Goal: Task Accomplishment & Management: Use online tool/utility

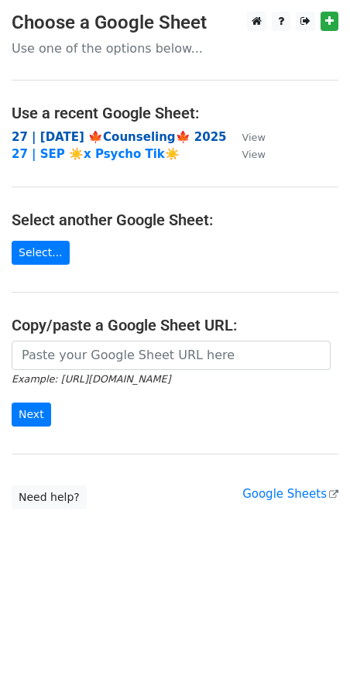
click at [98, 131] on strong "27 | [DATE] 🍁Counseling🍁 2025" at bounding box center [119, 137] width 215 height 14
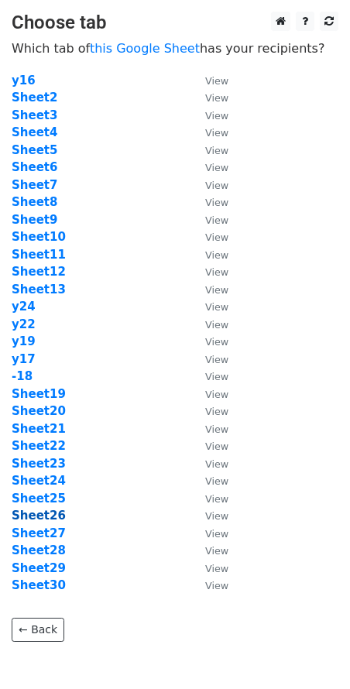
click at [49, 519] on strong "Sheet26" at bounding box center [39, 516] width 54 height 14
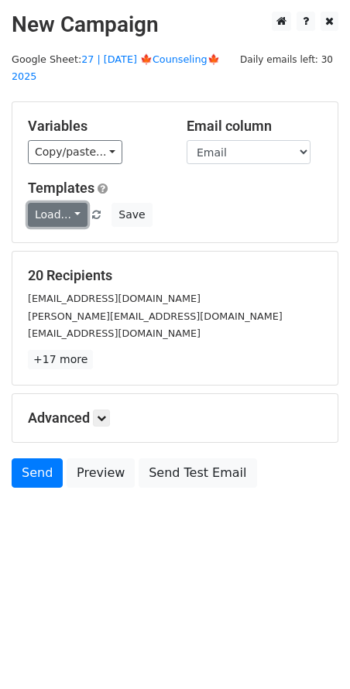
click at [60, 203] on link "Load..." at bounding box center [58, 215] width 60 height 24
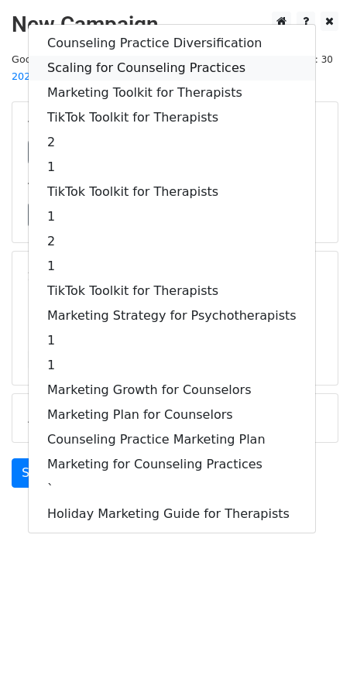
click at [108, 56] on link "Scaling for Counseling Practices" at bounding box center [172, 68] width 287 height 25
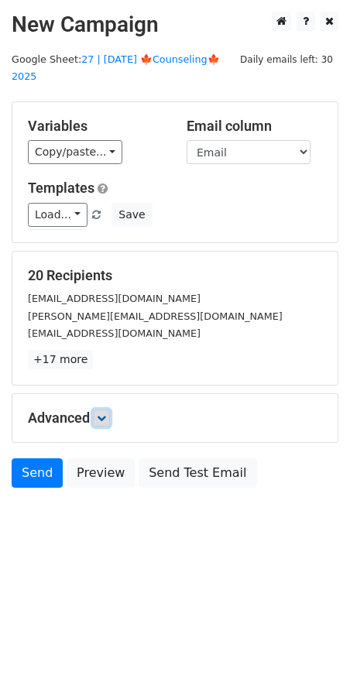
click at [109, 410] on link at bounding box center [101, 418] width 17 height 17
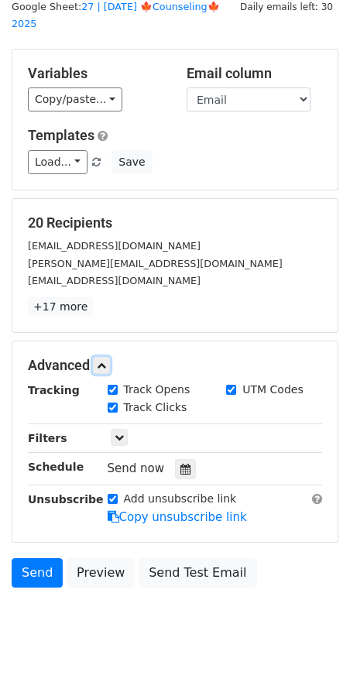
scroll to position [62, 0]
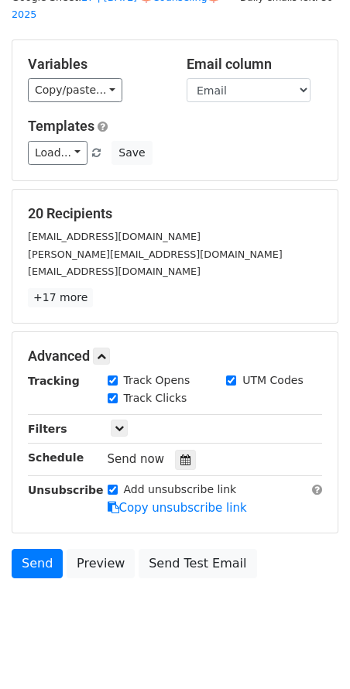
click at [173, 449] on div "Send now" at bounding box center [199, 459] width 182 height 21
click at [182, 455] on icon at bounding box center [185, 460] width 10 height 11
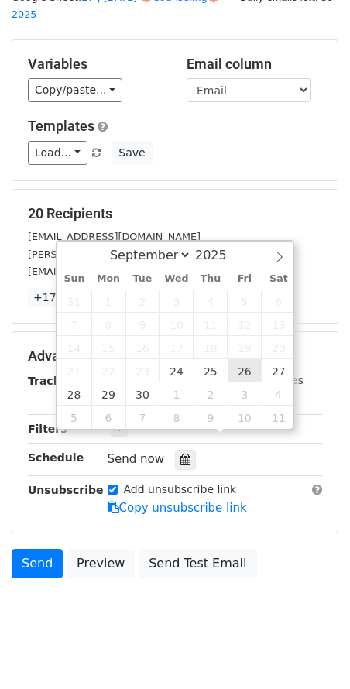
type input "2025-09-26 12:00"
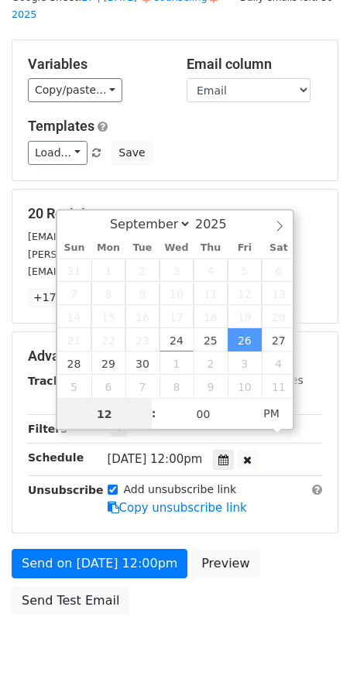
scroll to position [37, 0]
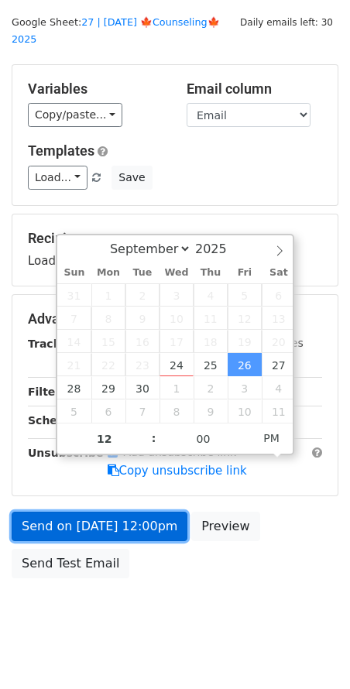
click at [142, 517] on form "Variables Copy/paste... {{Name}} {{Email}} Email column Name Email Templates Lo…" at bounding box center [175, 325] width 327 height 522
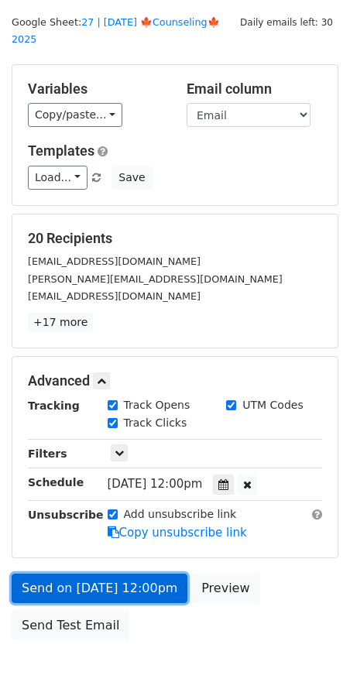
click at [91, 575] on link "Send on Sep 26 at 12:00pm" at bounding box center [100, 588] width 176 height 29
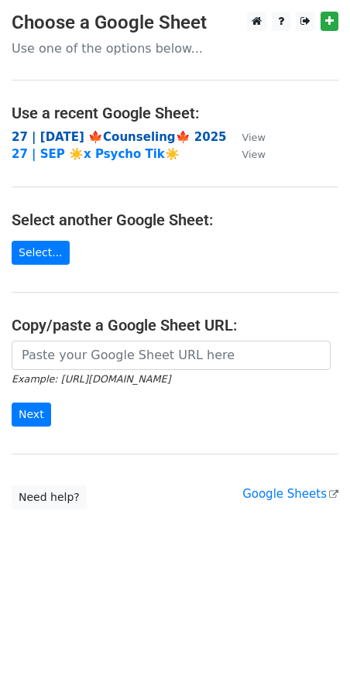
click at [98, 140] on strong "27 | [DATE] 🍁Counseling🍁 2025" at bounding box center [119, 137] width 215 height 14
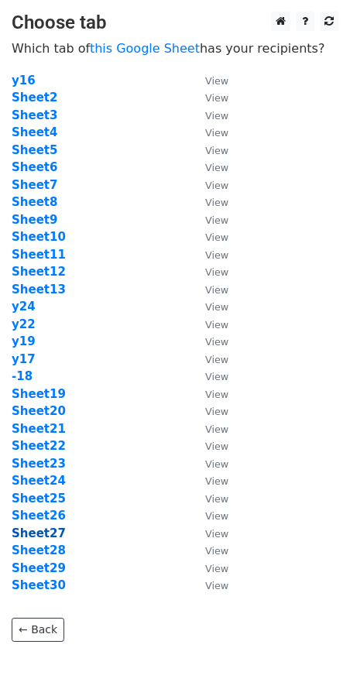
click at [46, 527] on strong "Sheet27" at bounding box center [39, 534] width 54 height 14
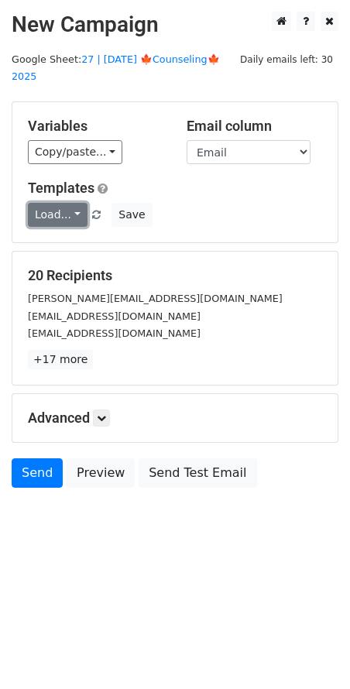
click at [60, 203] on link "Load..." at bounding box center [58, 215] width 60 height 24
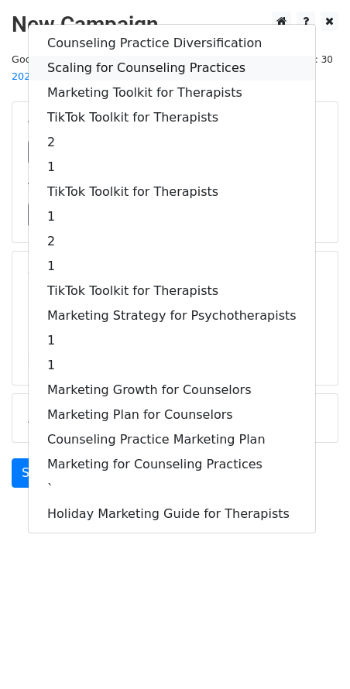
click at [122, 56] on link "Scaling for Counseling Practices" at bounding box center [172, 68] width 287 height 25
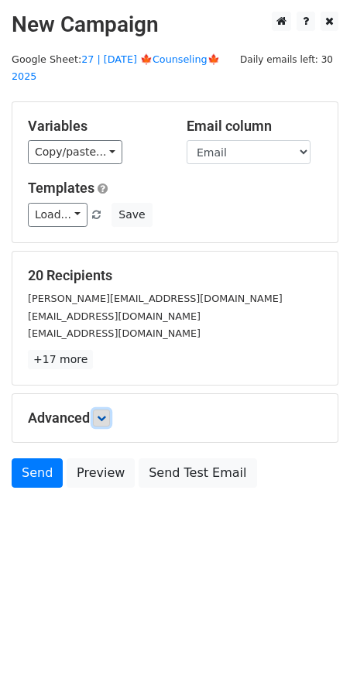
click at [107, 410] on link at bounding box center [101, 418] width 17 height 17
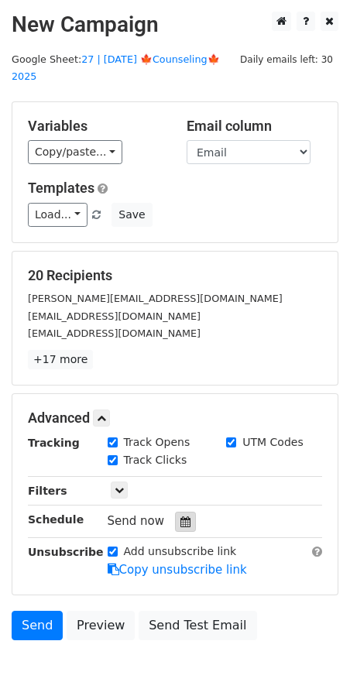
click at [183, 517] on icon at bounding box center [185, 522] width 10 height 11
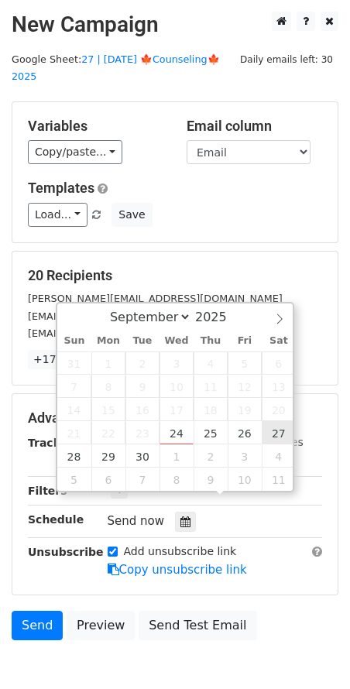
type input "2025-09-27 12:00"
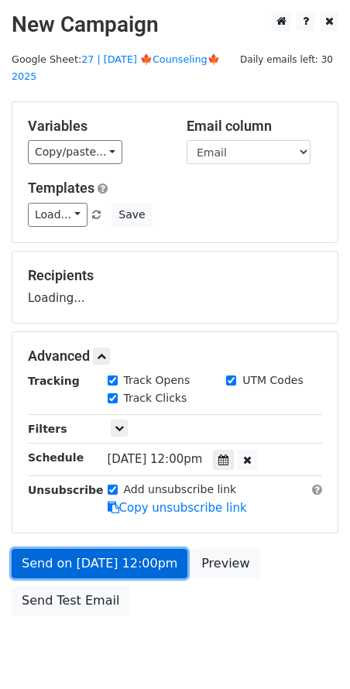
click at [100, 549] on link "Send on Sep 27 at 12:00pm" at bounding box center [100, 563] width 176 height 29
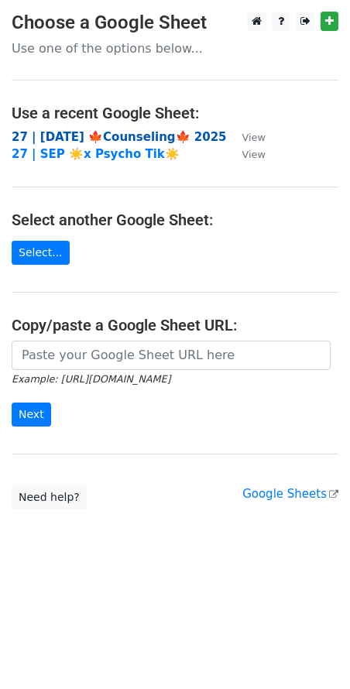
click at [112, 138] on strong "27 | [DATE] 🍁Counseling🍁 2025" at bounding box center [119, 137] width 215 height 14
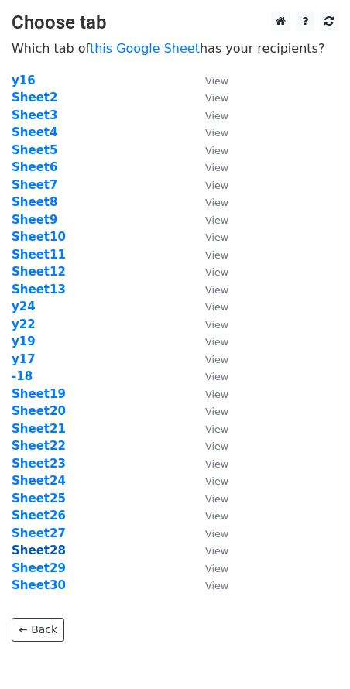
click at [46, 548] on strong "Sheet28" at bounding box center [39, 551] width 54 height 14
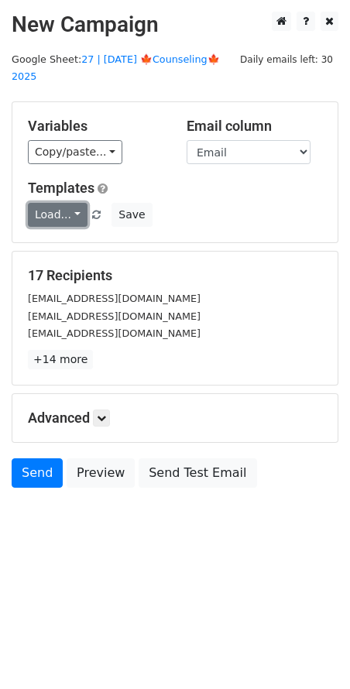
click at [53, 203] on link "Load..." at bounding box center [58, 215] width 60 height 24
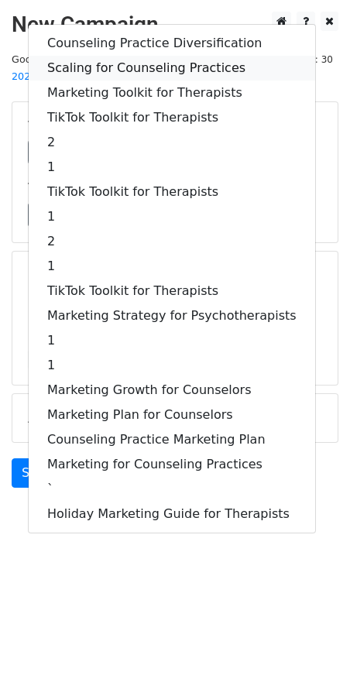
click at [128, 56] on link "Scaling for Counseling Practices" at bounding box center [172, 68] width 287 height 25
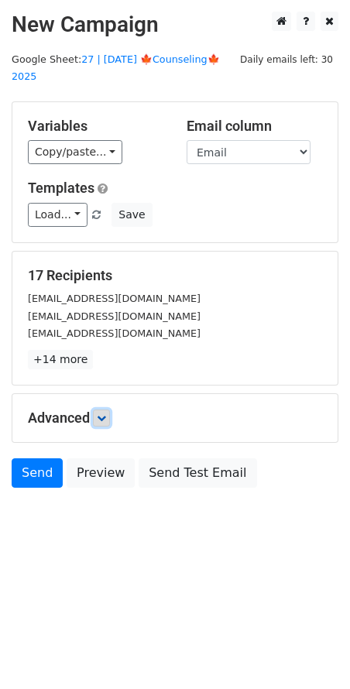
click at [105, 414] on icon at bounding box center [101, 418] width 9 height 9
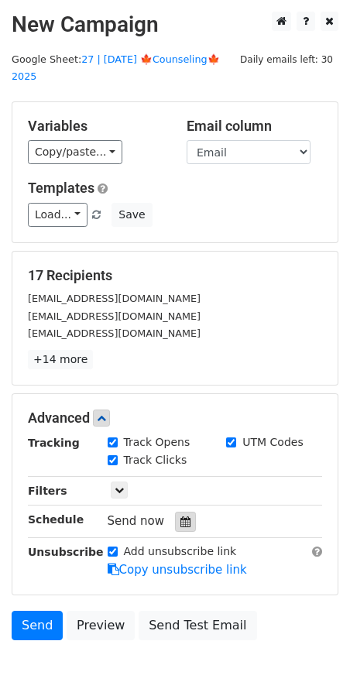
click at [181, 517] on icon at bounding box center [185, 522] width 10 height 11
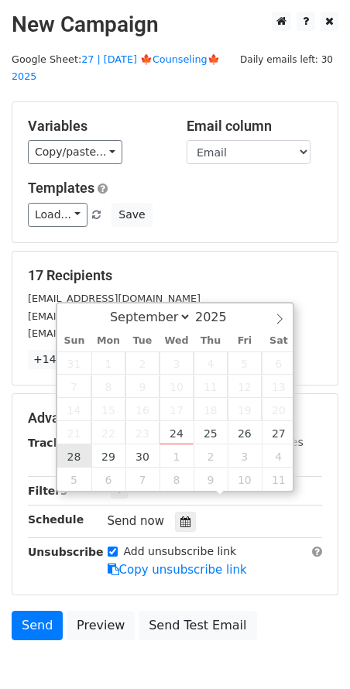
type input "2025-09-28 12:00"
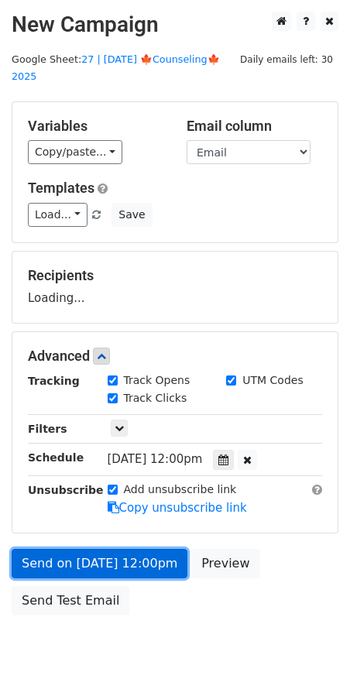
click at [78, 549] on link "Send on Sep 28 at 12:00pm" at bounding box center [100, 563] width 176 height 29
